Goal: Task Accomplishment & Management: Use online tool/utility

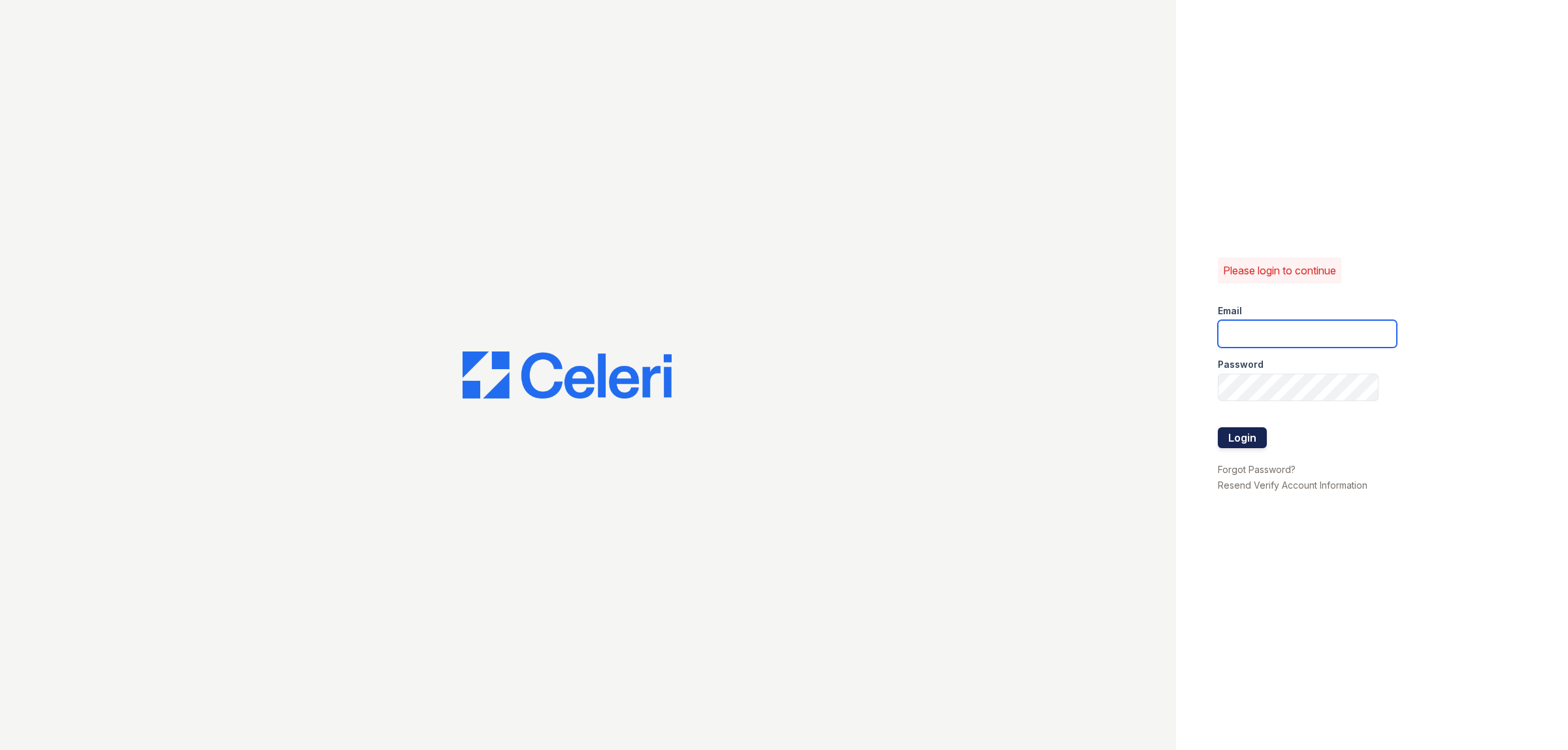
type input "[EMAIL_ADDRESS][DOMAIN_NAME]"
click at [1239, 442] on button "Login" at bounding box center [1243, 438] width 49 height 21
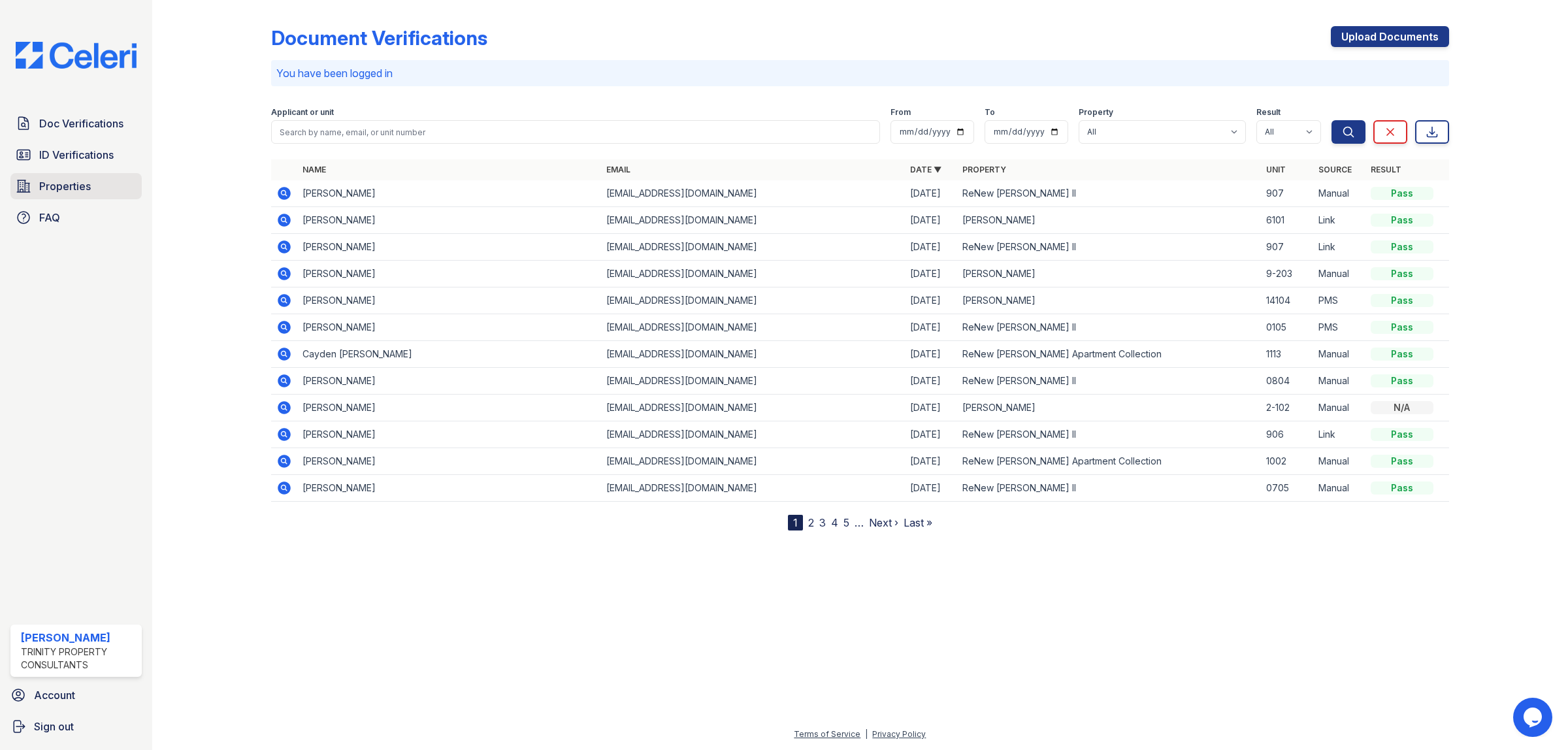
click at [73, 183] on span "Properties" at bounding box center [64, 186] width 52 height 16
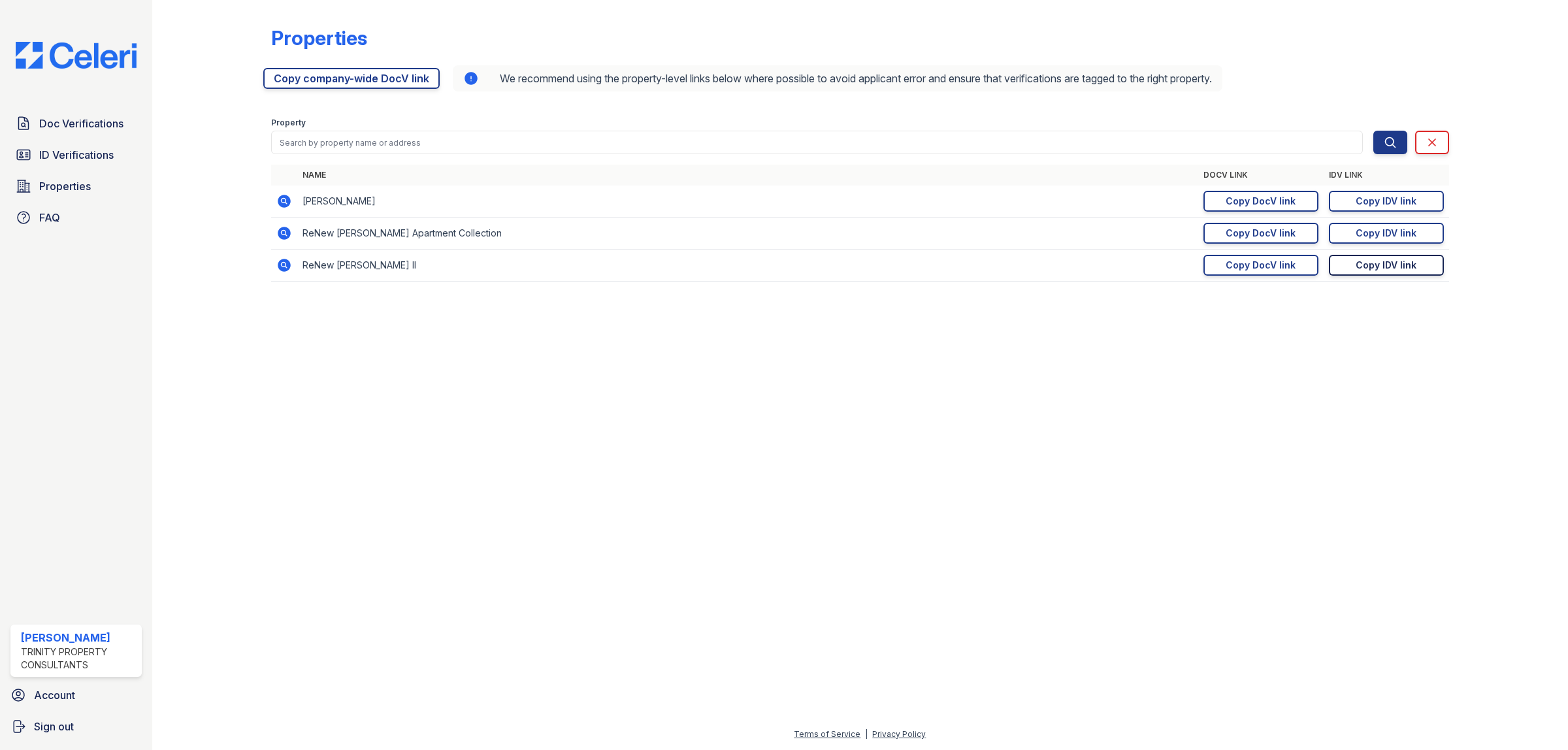
click at [1379, 263] on div "Copy IDV link" at bounding box center [1386, 264] width 61 height 13
click at [74, 158] on span "ID Verifications" at bounding box center [76, 155] width 75 height 16
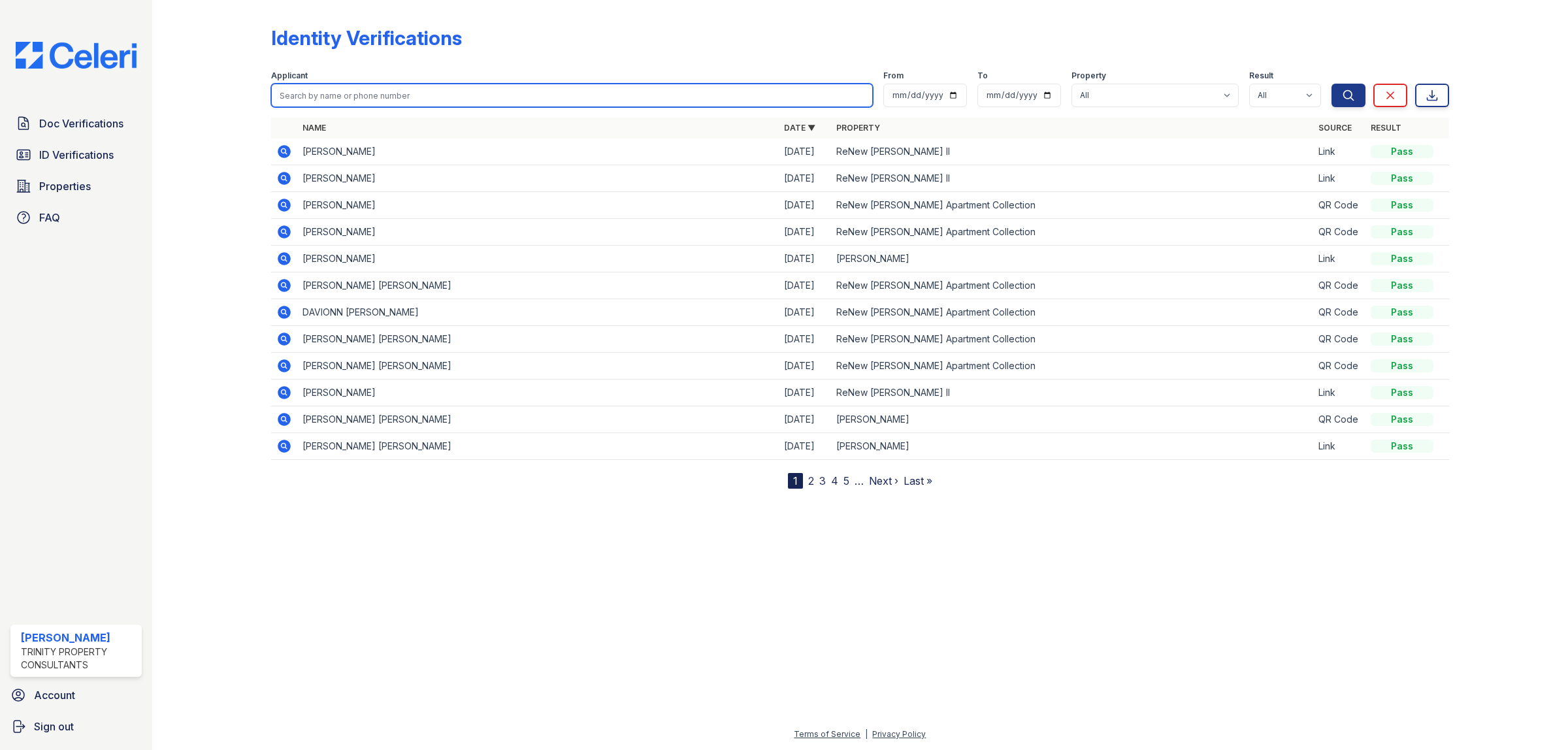
click at [396, 99] on input "search" at bounding box center [572, 95] width 602 height 23
type input "maci"
click at [1332, 84] on button "Search" at bounding box center [1348, 95] width 34 height 23
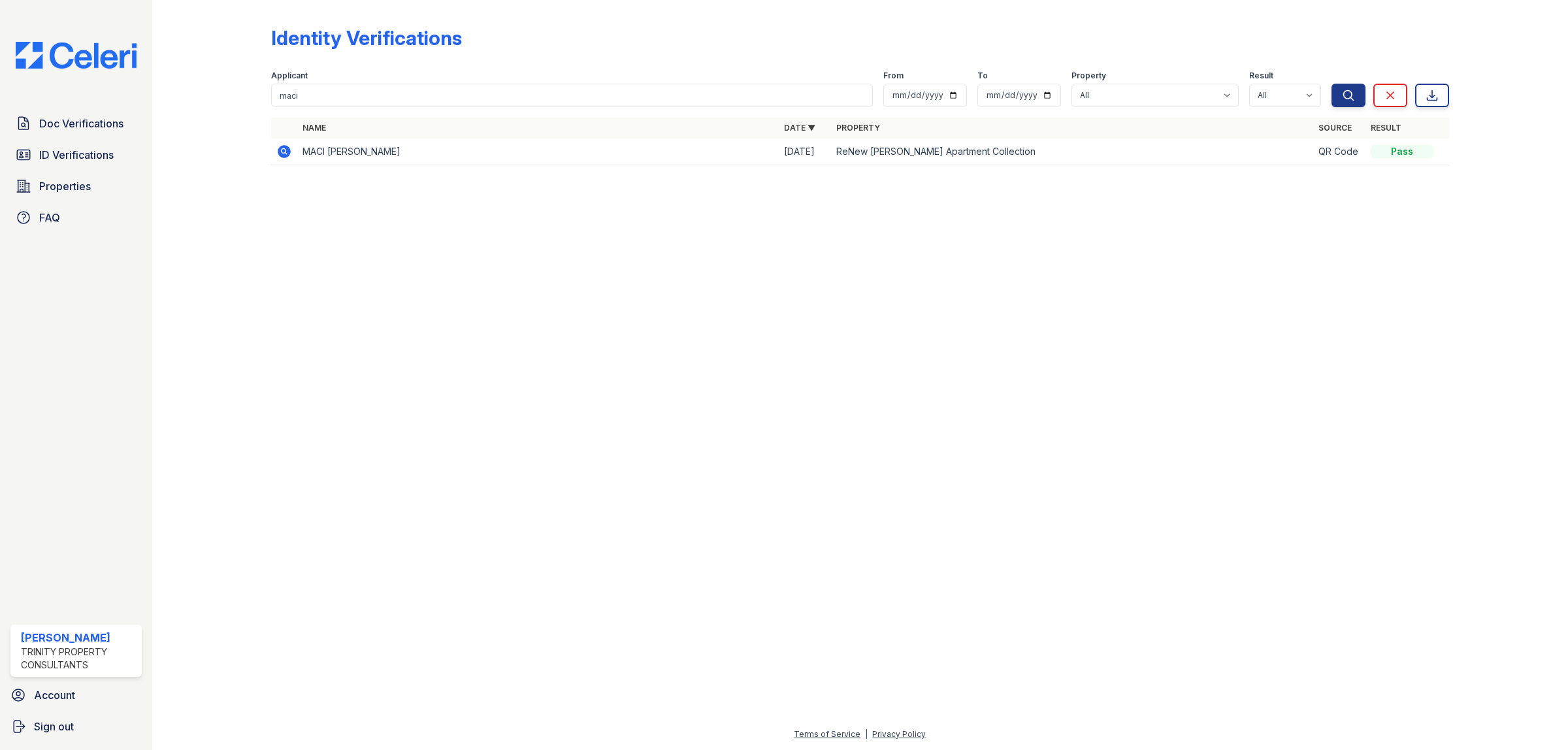
click at [283, 153] on icon at bounding box center [284, 151] width 13 height 13
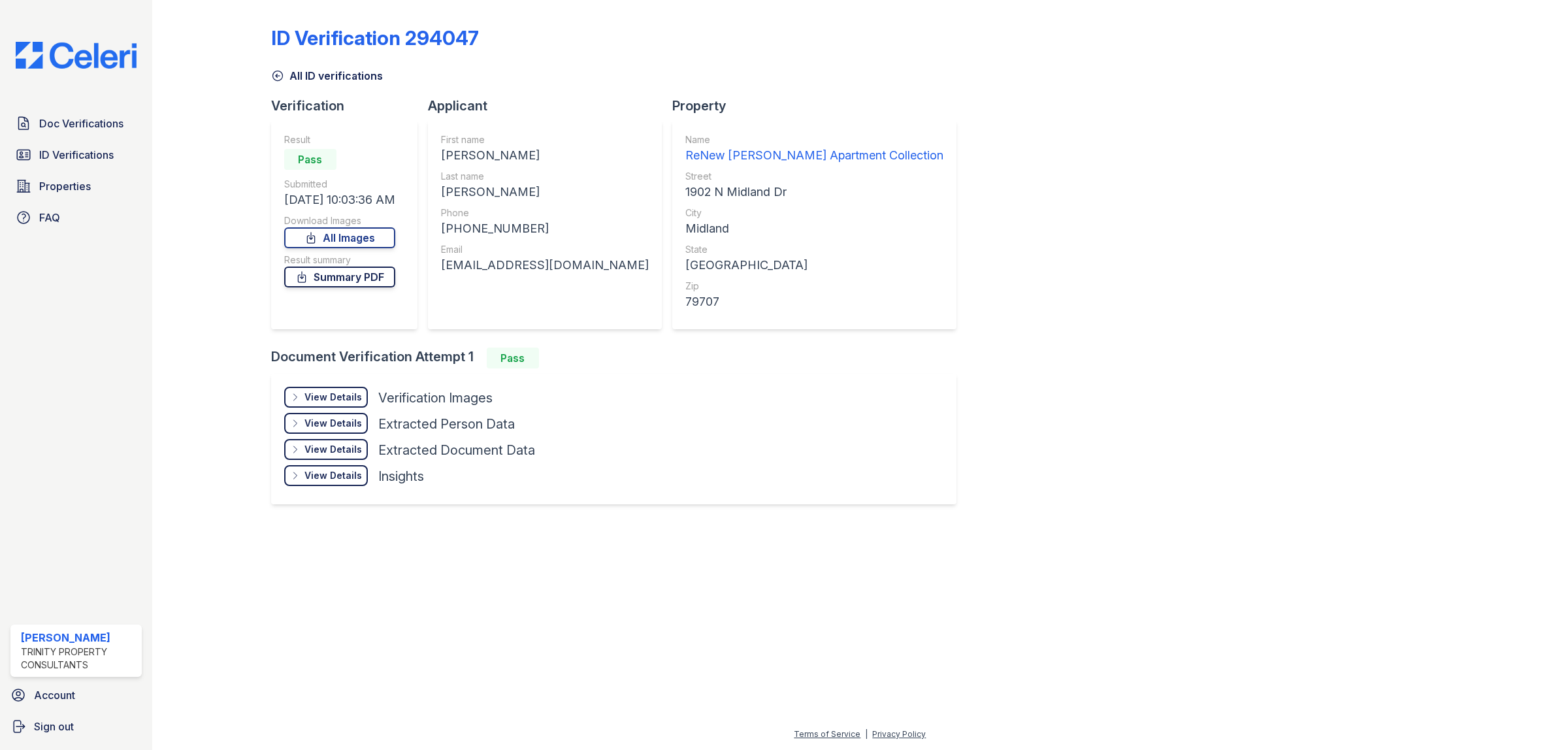
click at [348, 279] on link "Summary PDF" at bounding box center [339, 277] width 111 height 21
click at [75, 190] on span "Properties" at bounding box center [64, 186] width 52 height 16
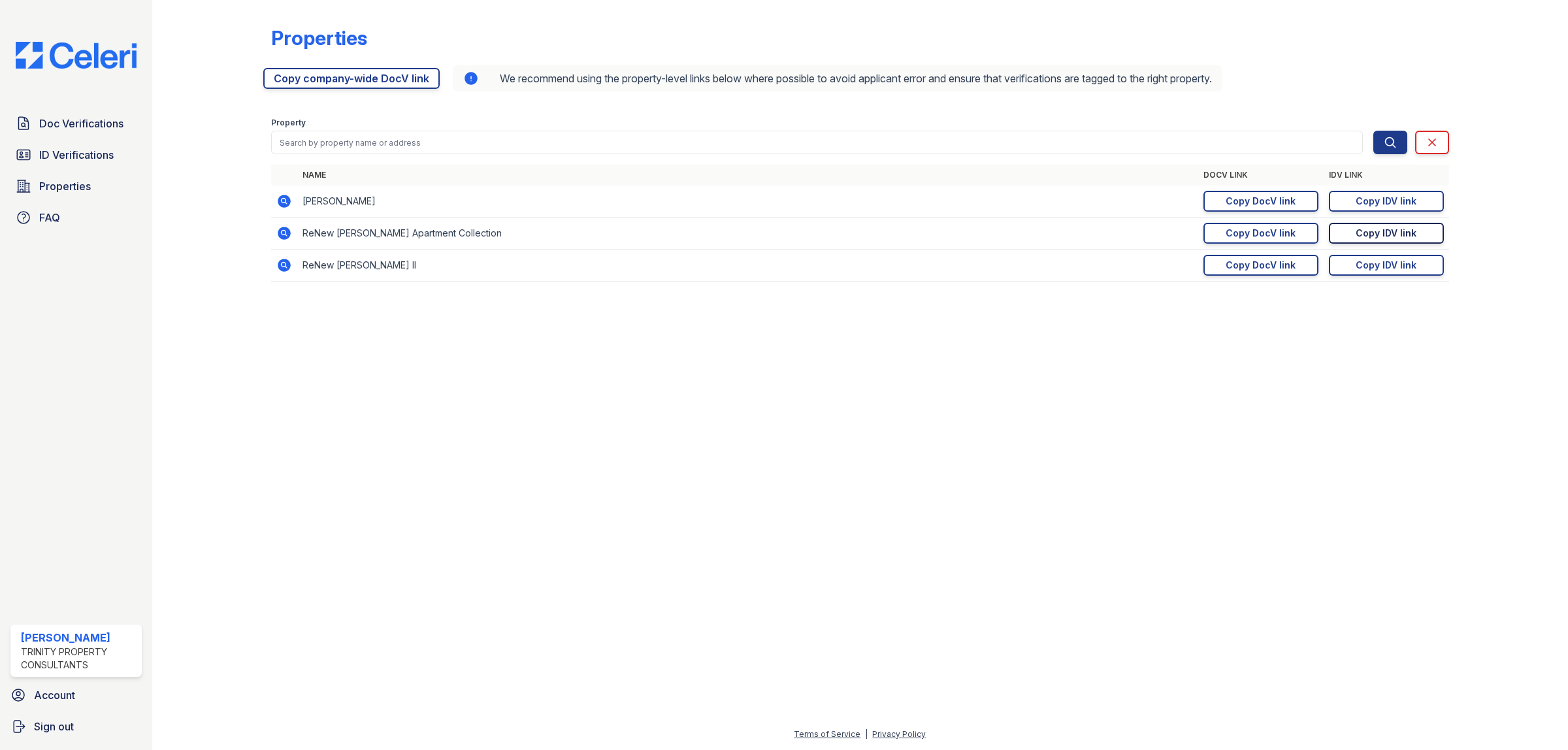
click at [1401, 233] on div "Copy IDV link" at bounding box center [1386, 232] width 61 height 13
click at [70, 162] on span "ID Verifications" at bounding box center [76, 155] width 75 height 16
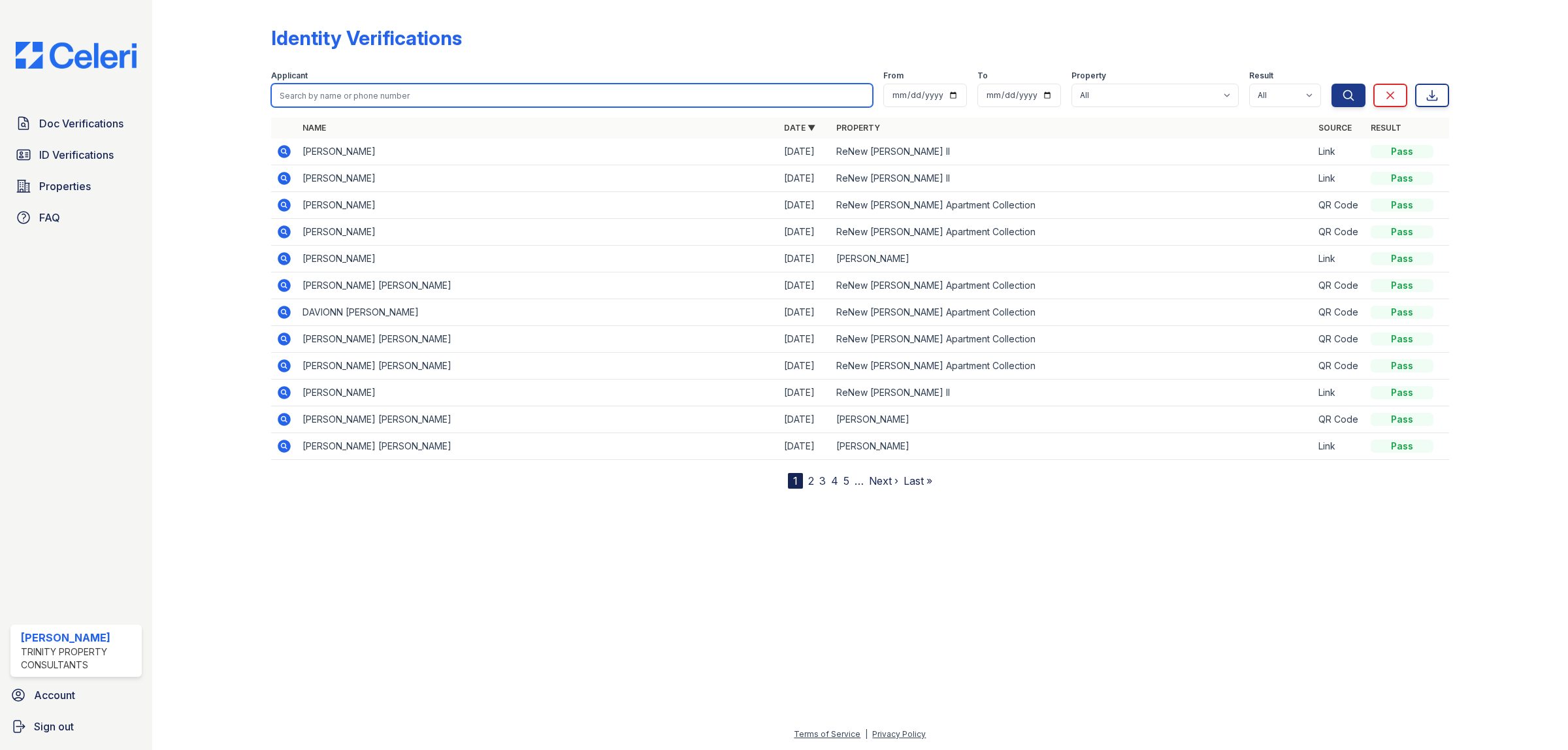
click at [340, 96] on input "search" at bounding box center [572, 95] width 602 height 23
type input "Lixandri"
click at [1332, 84] on button "Search" at bounding box center [1348, 95] width 34 height 23
